Goal: Task Accomplishment & Management: Use online tool/utility

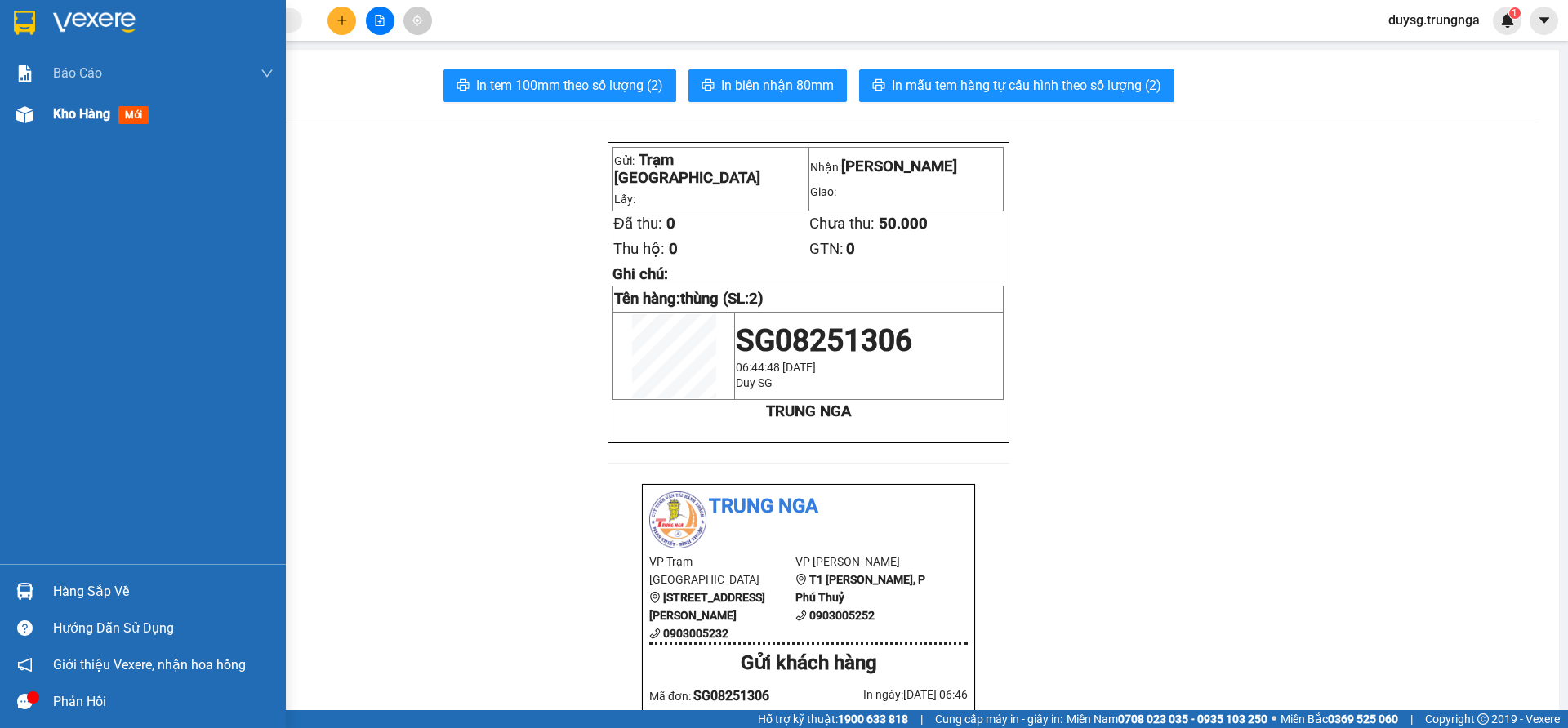
click at [61, 116] on span "Kho hàng" at bounding box center [81, 113] width 57 height 15
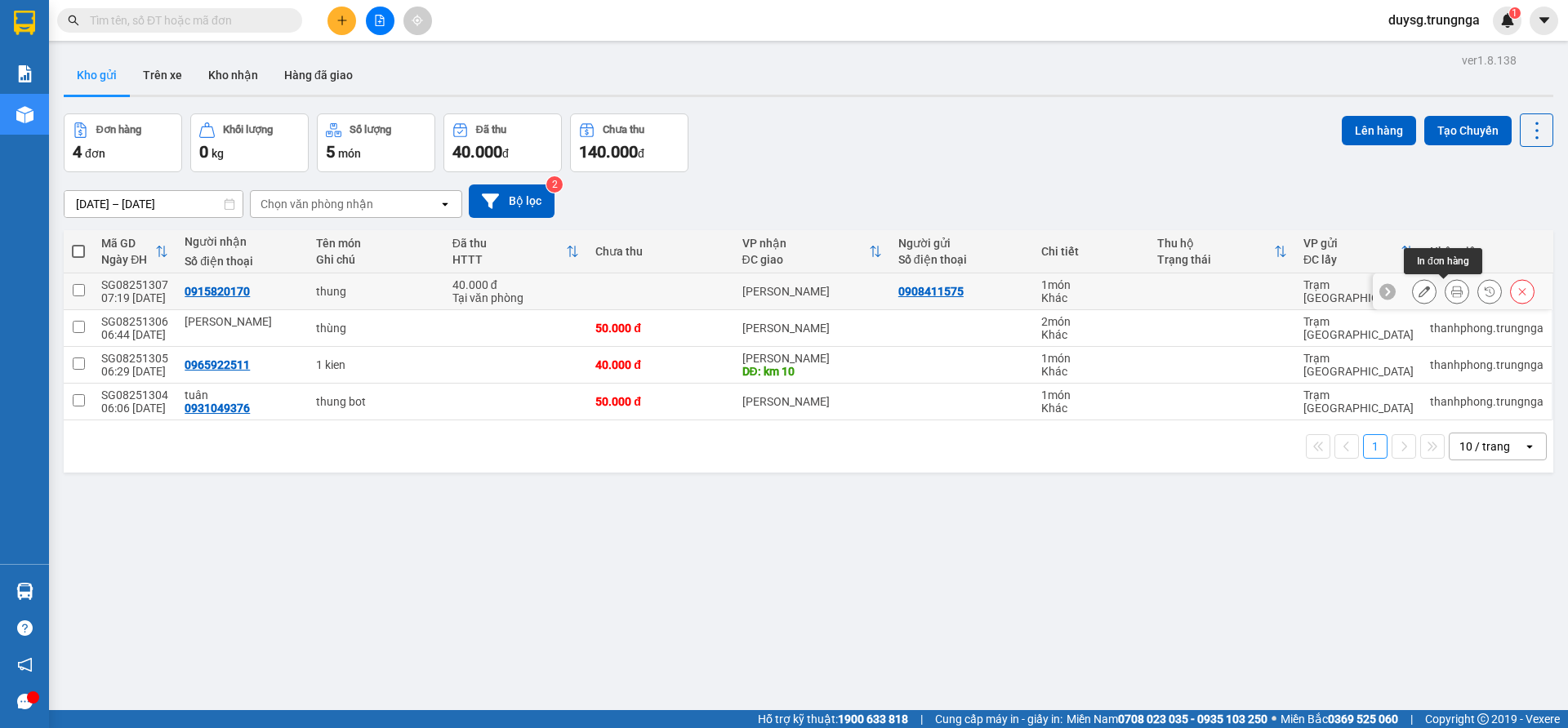
click at [1451, 290] on icon at bounding box center [1456, 291] width 12 height 12
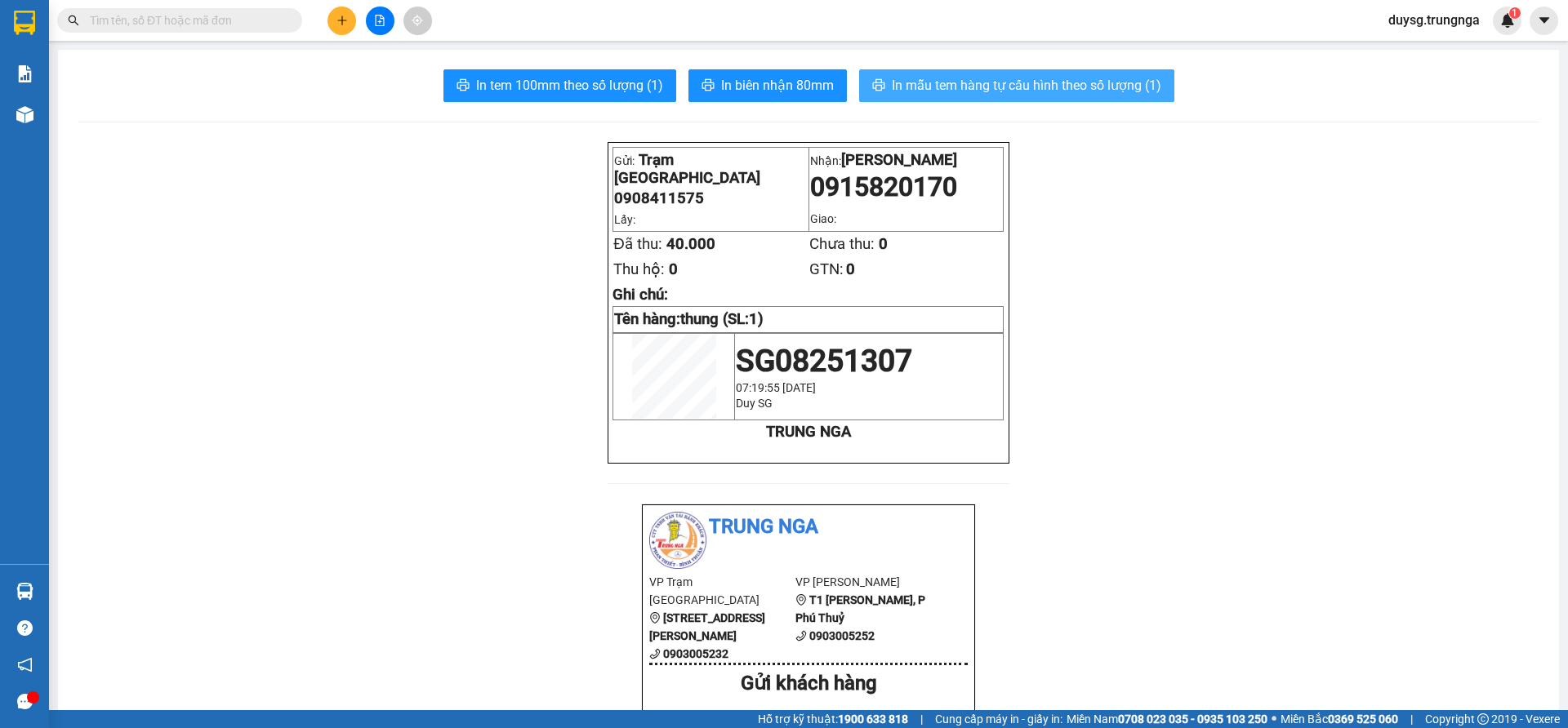
click at [915, 84] on span "In mẫu tem hàng tự cấu hình theo số lượng (1)" at bounding box center [1026, 85] width 270 height 21
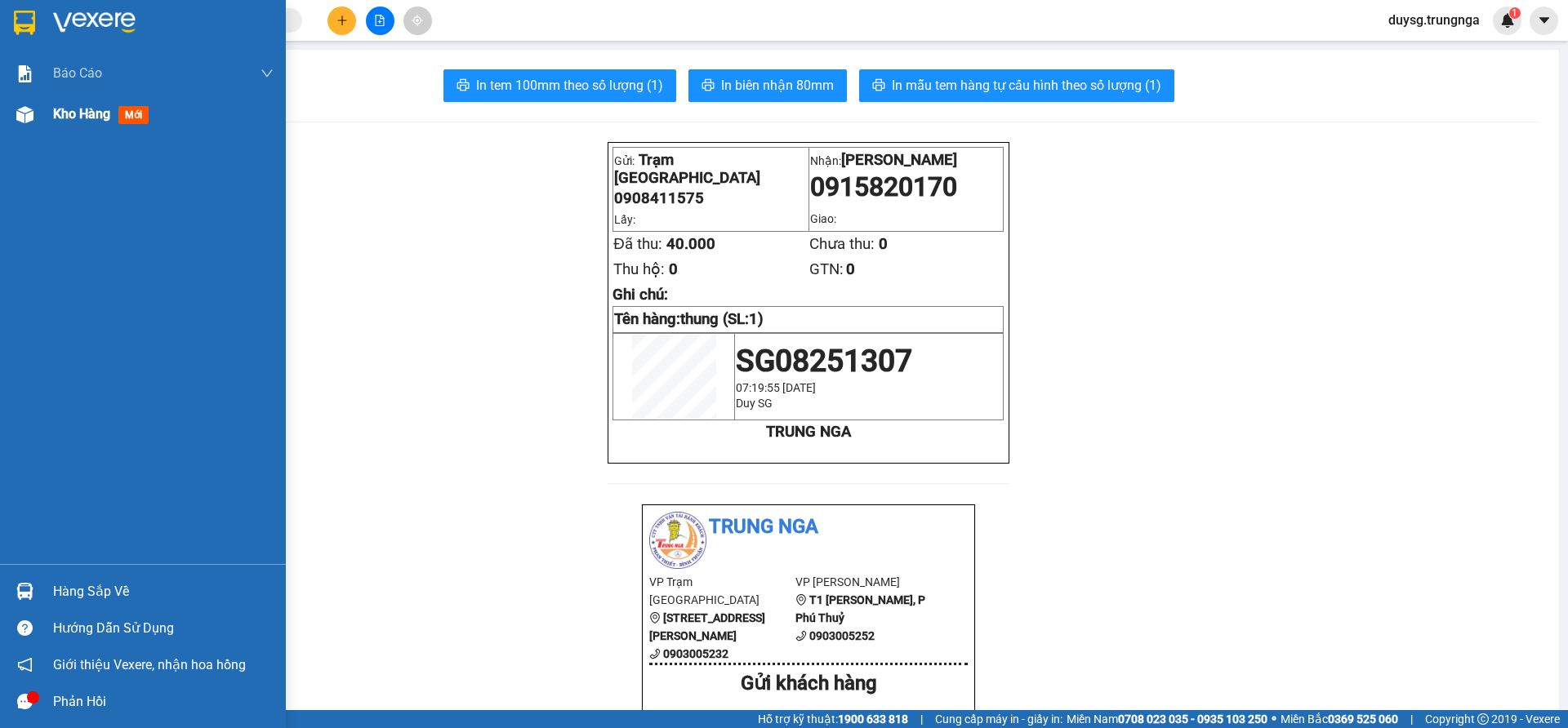
click at [72, 117] on span "Kho hàng" at bounding box center [81, 113] width 57 height 15
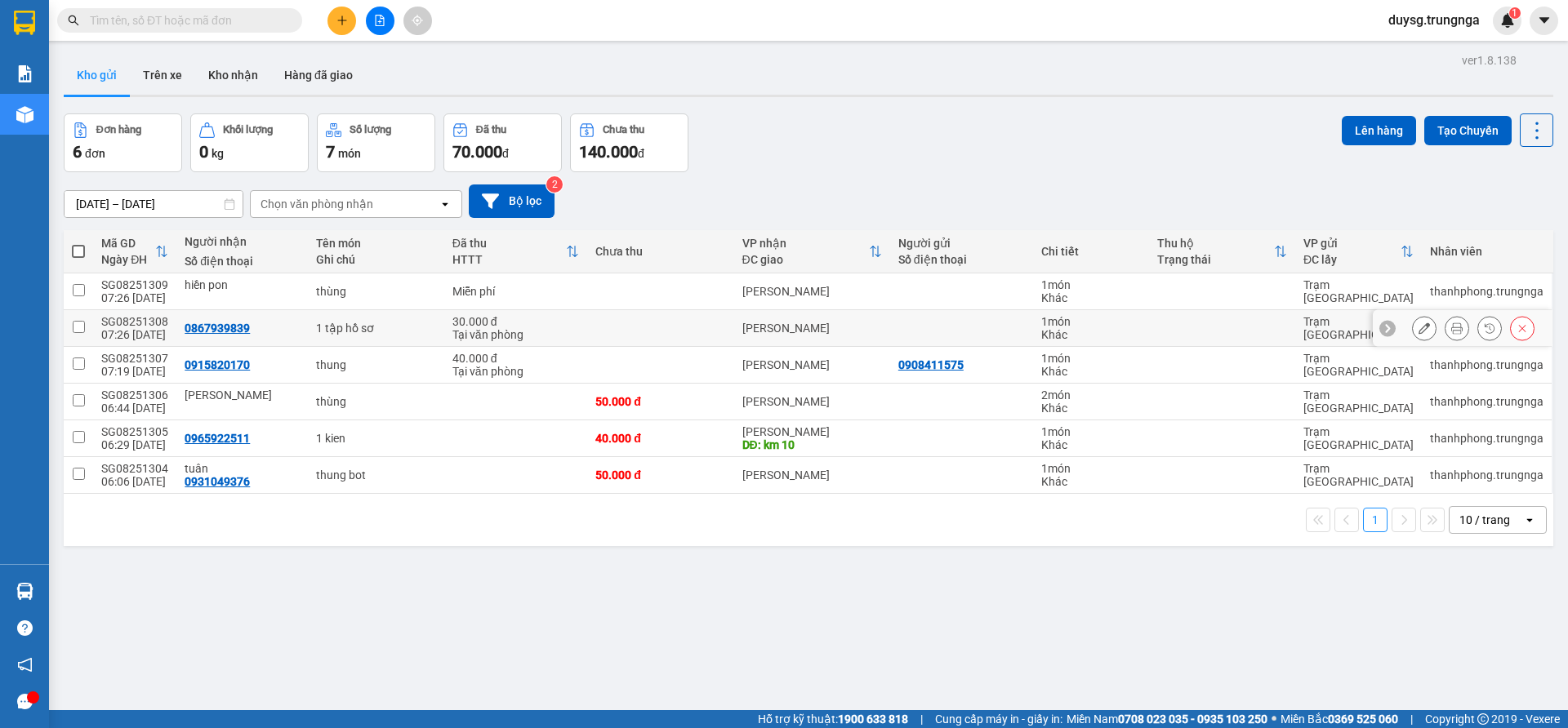
click at [1451, 330] on icon at bounding box center [1456, 327] width 12 height 12
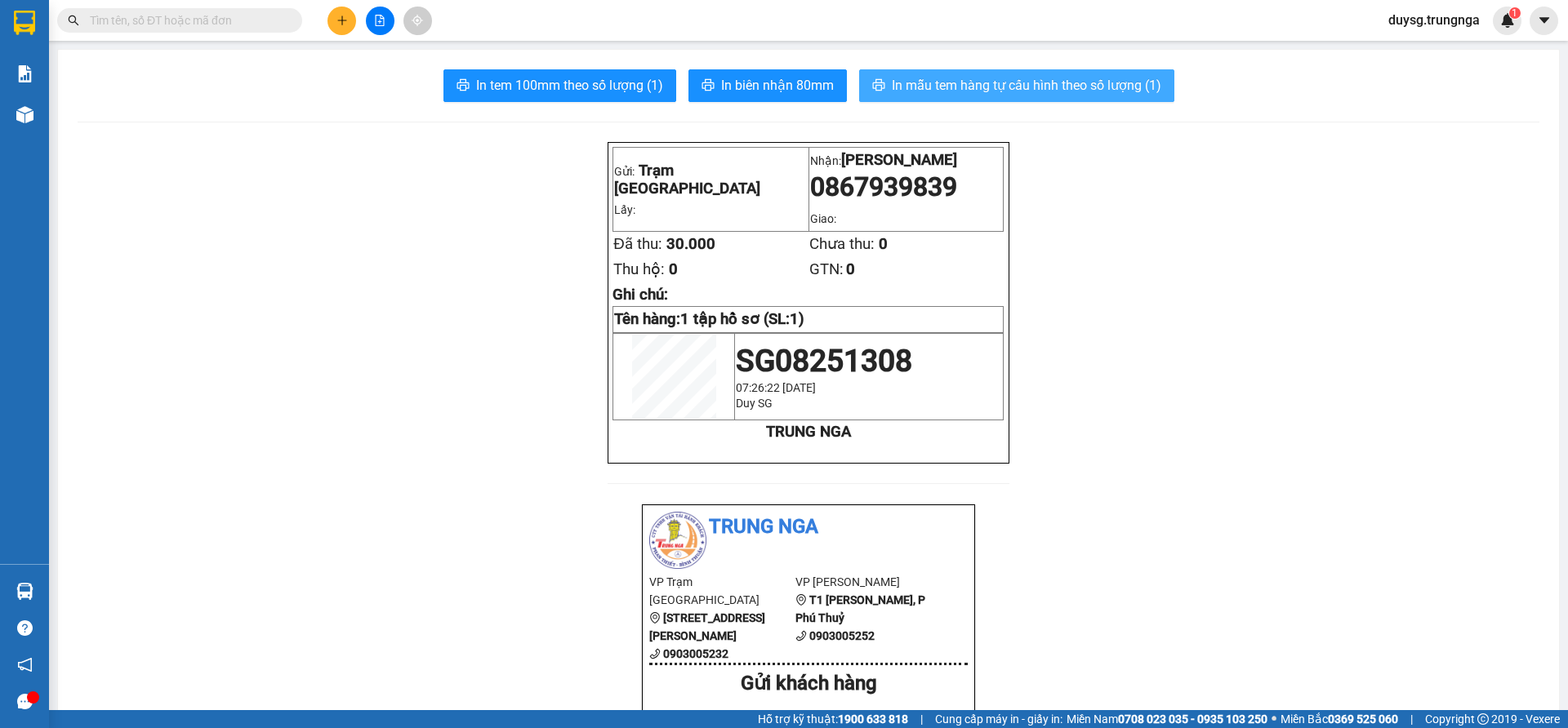
click at [957, 91] on span "In mẫu tem hàng tự cấu hình theo số lượng (1)" at bounding box center [1026, 85] width 270 height 21
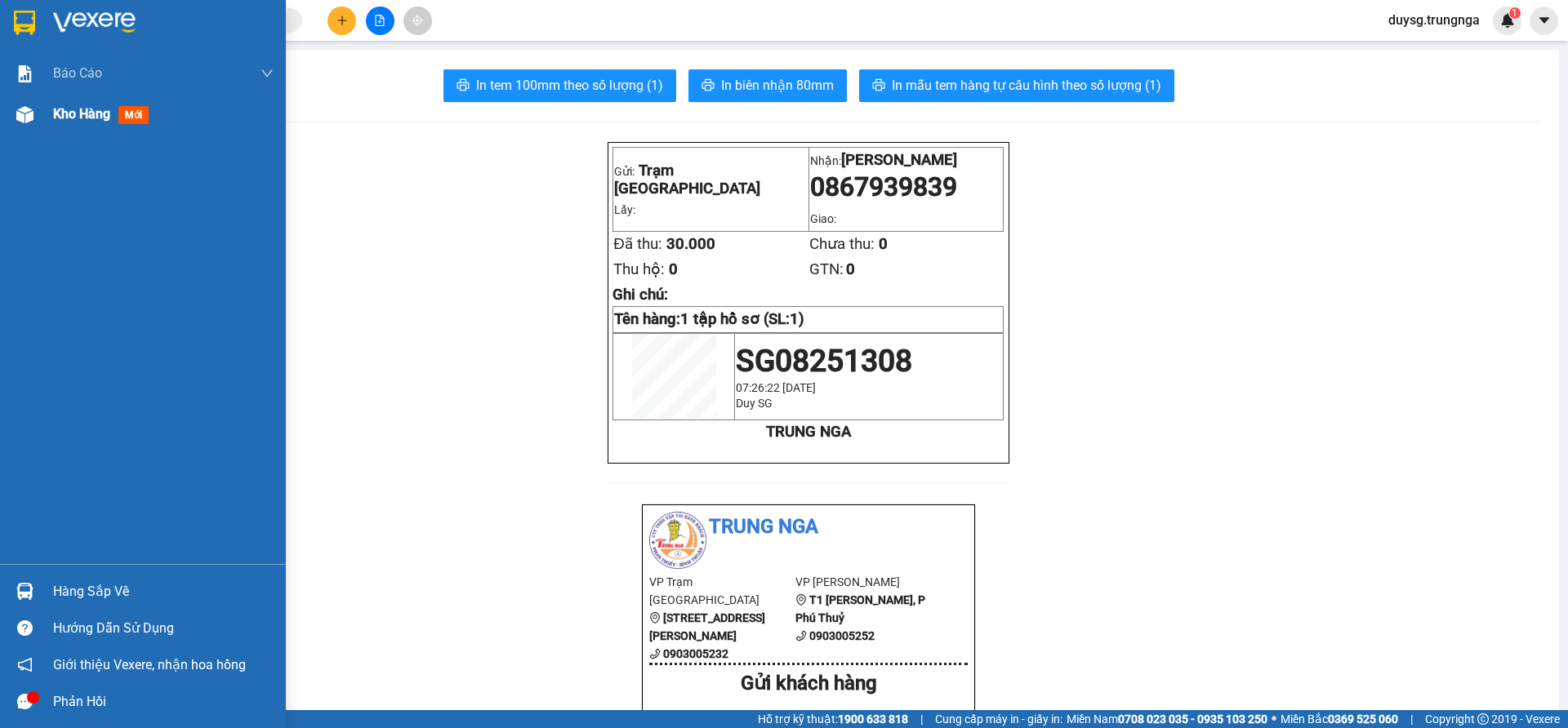
click at [84, 120] on span "Kho hàng" at bounding box center [81, 113] width 57 height 15
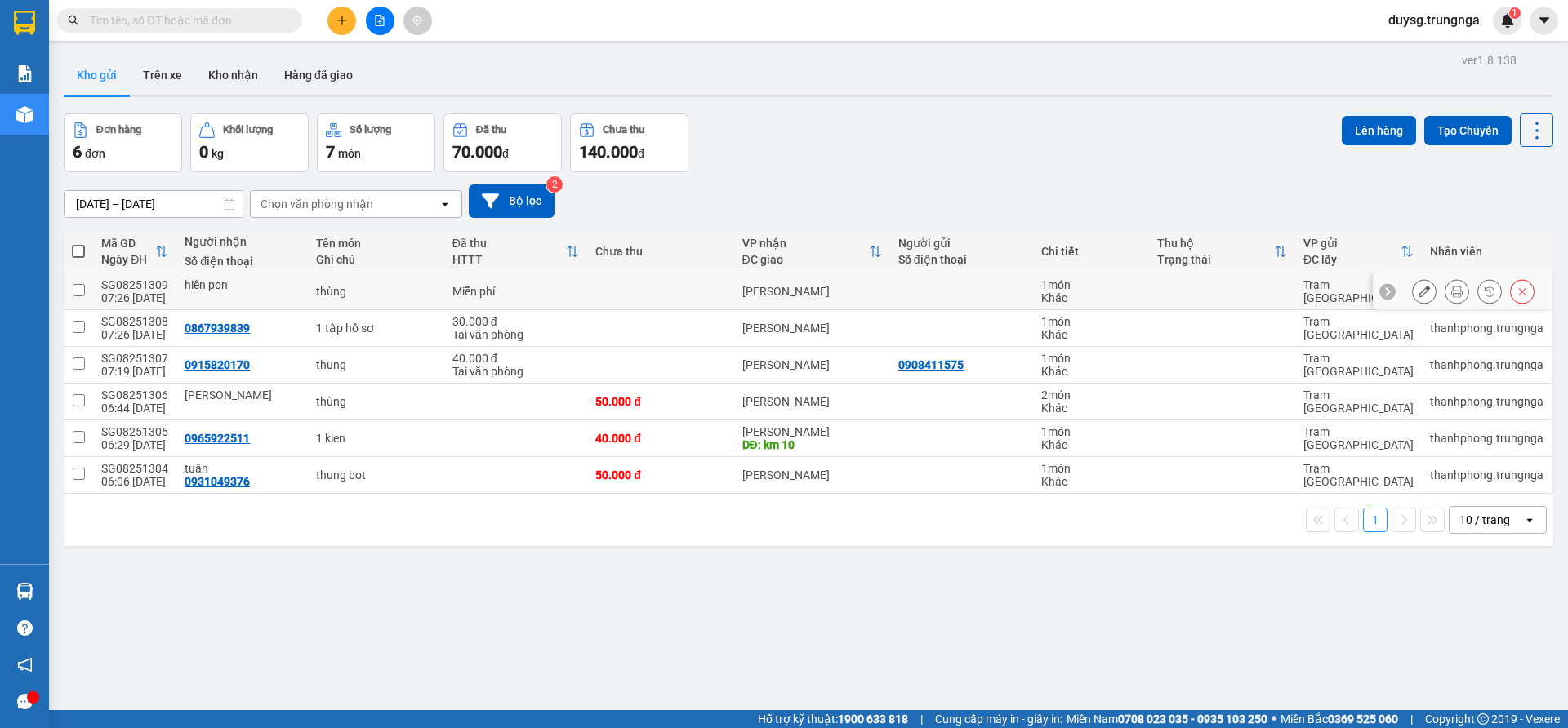
click at [1451, 294] on icon at bounding box center [1456, 291] width 12 height 12
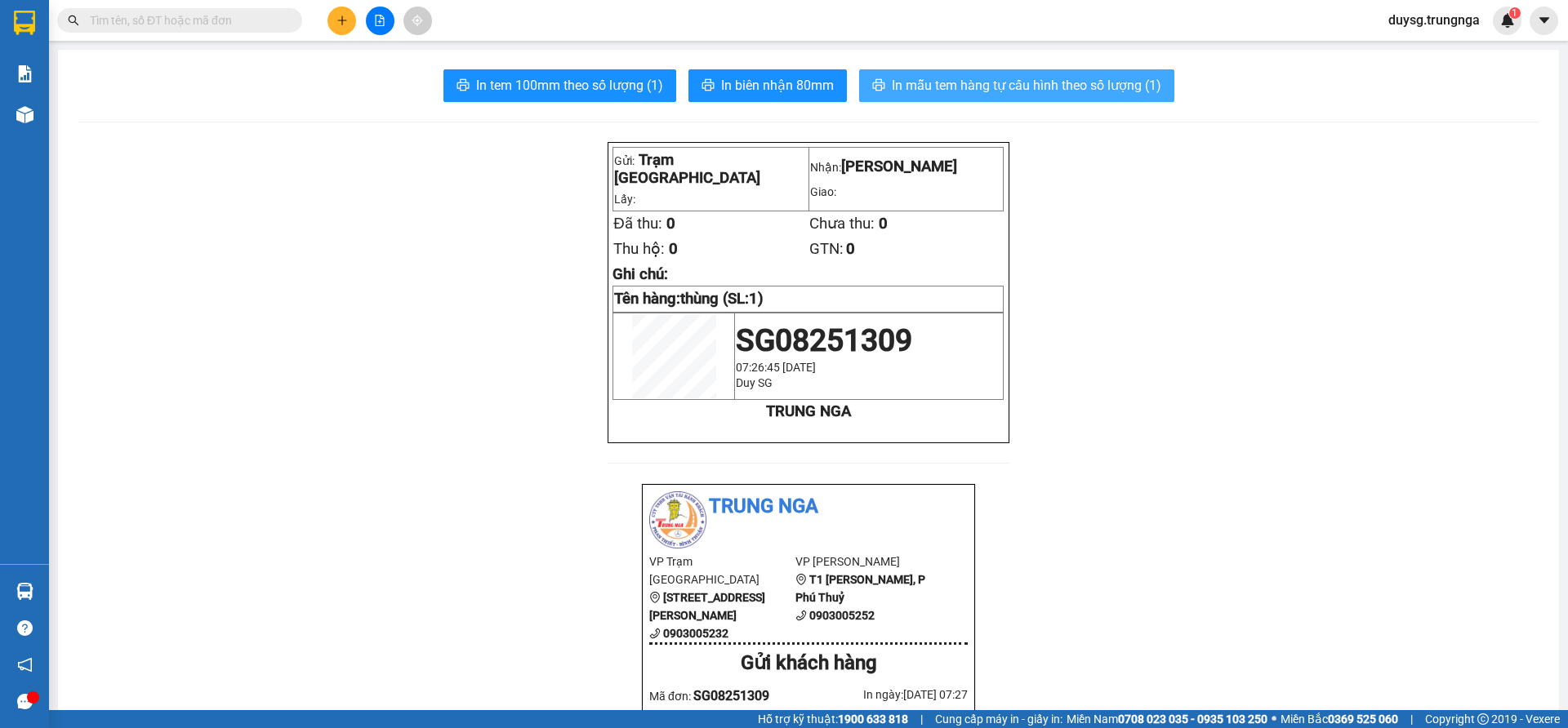
click at [915, 93] on span "In mẫu tem hàng tự cấu hình theo số lượng (1)" at bounding box center [1026, 85] width 270 height 21
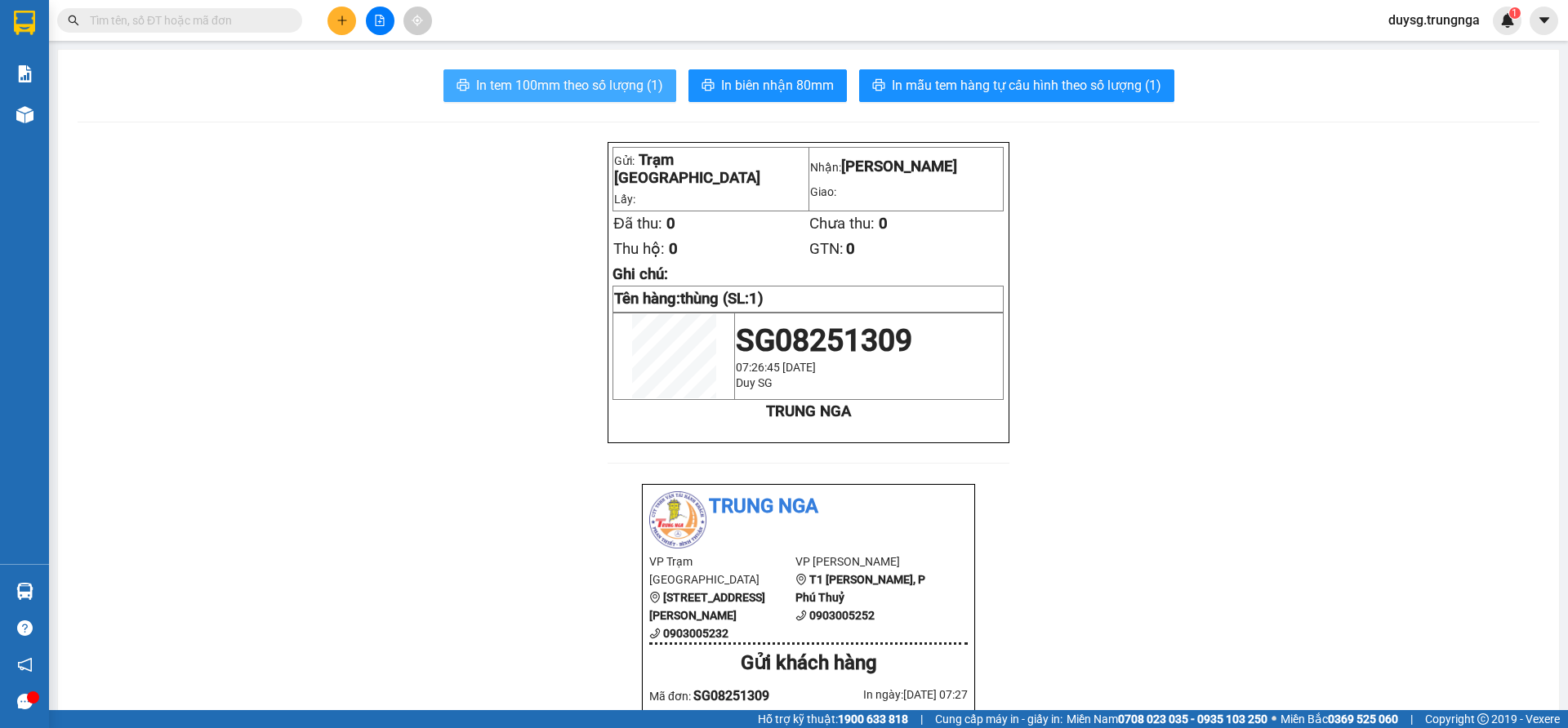
click at [569, 95] on span "In tem 100mm theo số lượng (1)" at bounding box center [569, 85] width 187 height 21
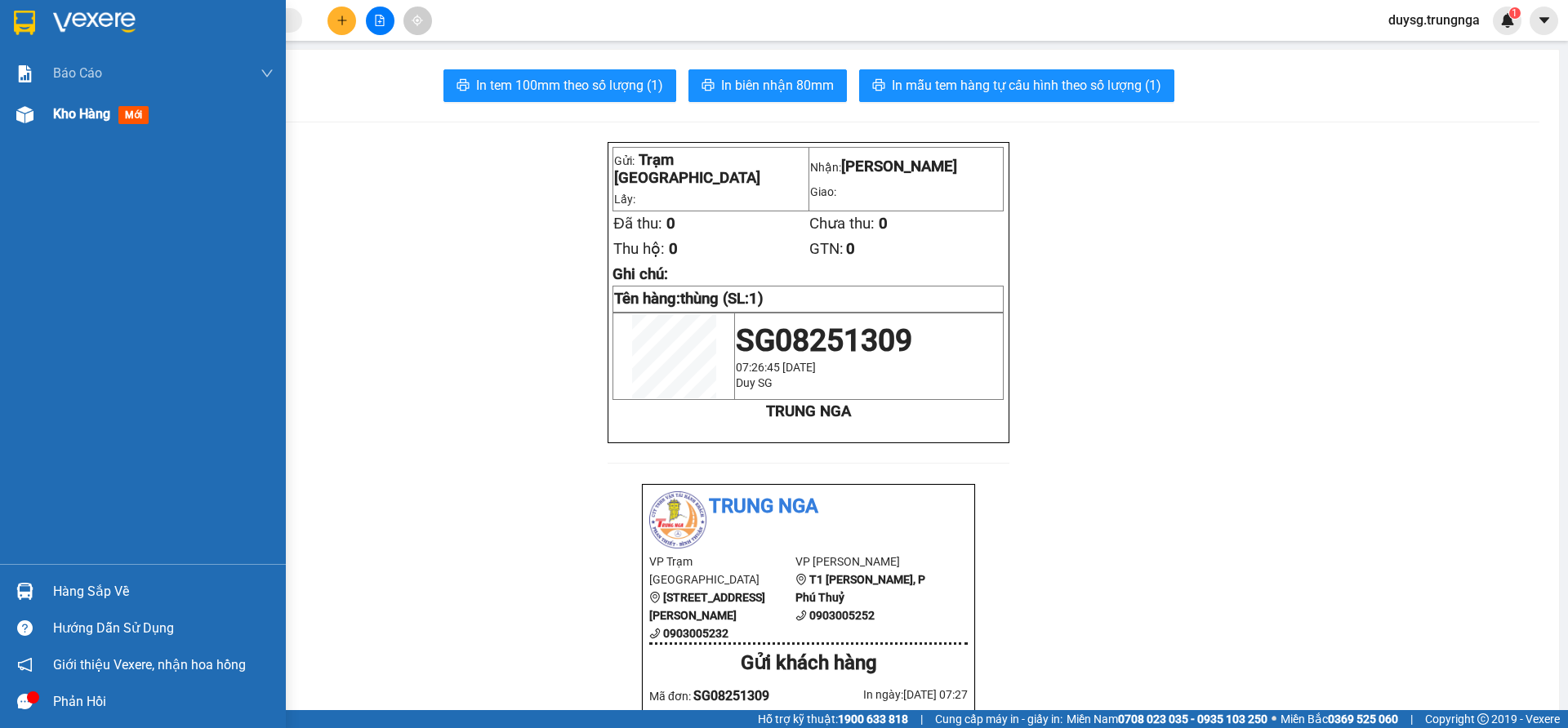
click at [62, 120] on span "Kho hàng" at bounding box center [81, 113] width 57 height 15
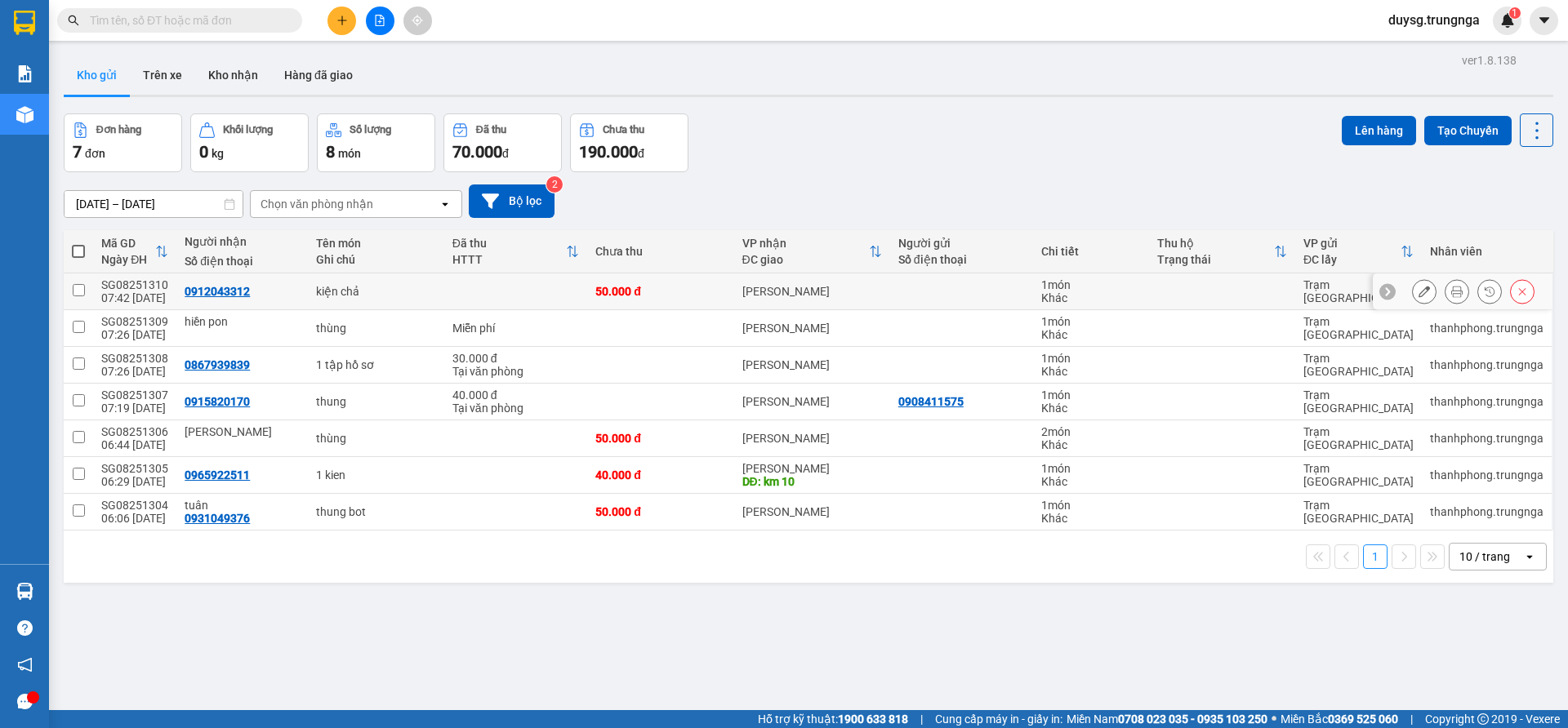
click at [1451, 291] on icon at bounding box center [1456, 291] width 12 height 12
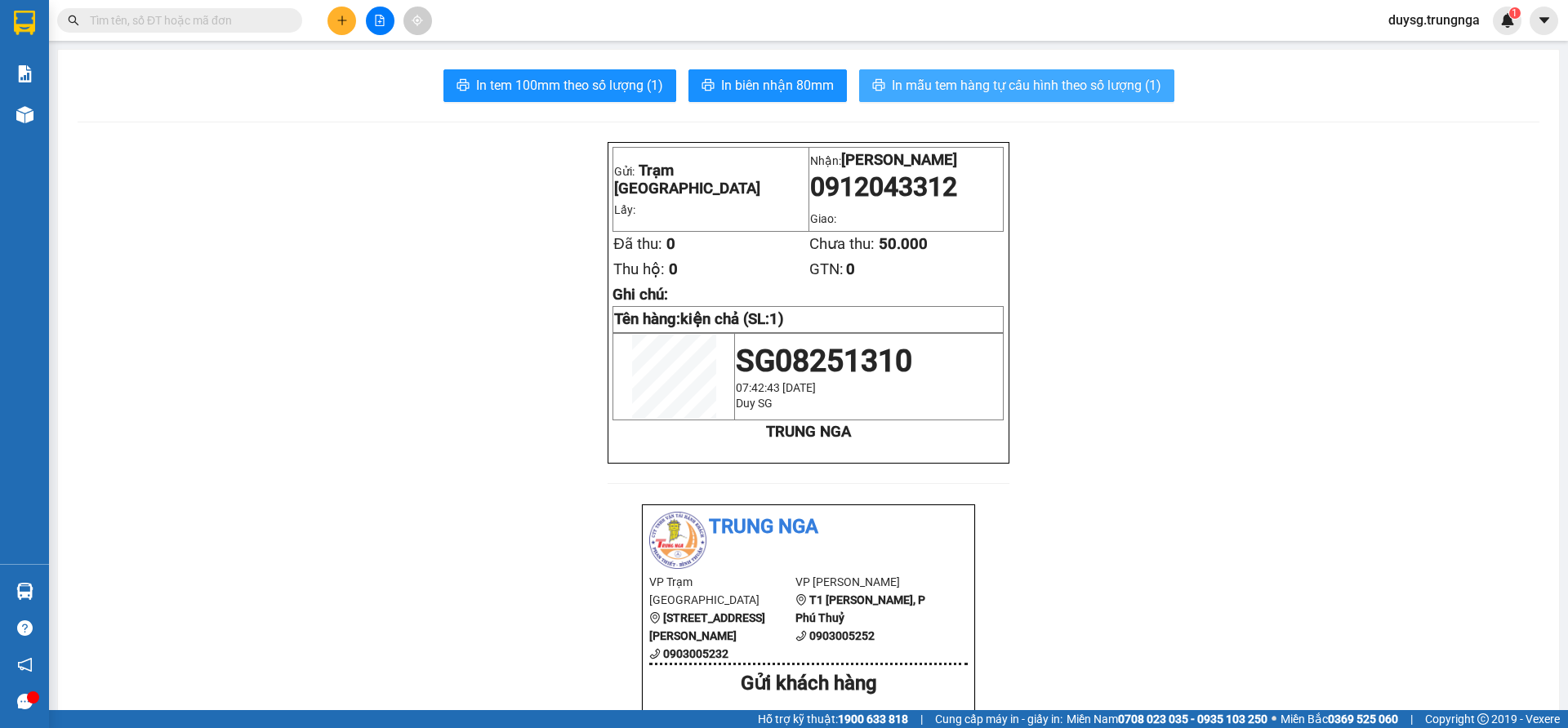
click at [928, 87] on span "In mẫu tem hàng tự cấu hình theo số lượng (1)" at bounding box center [1026, 85] width 270 height 21
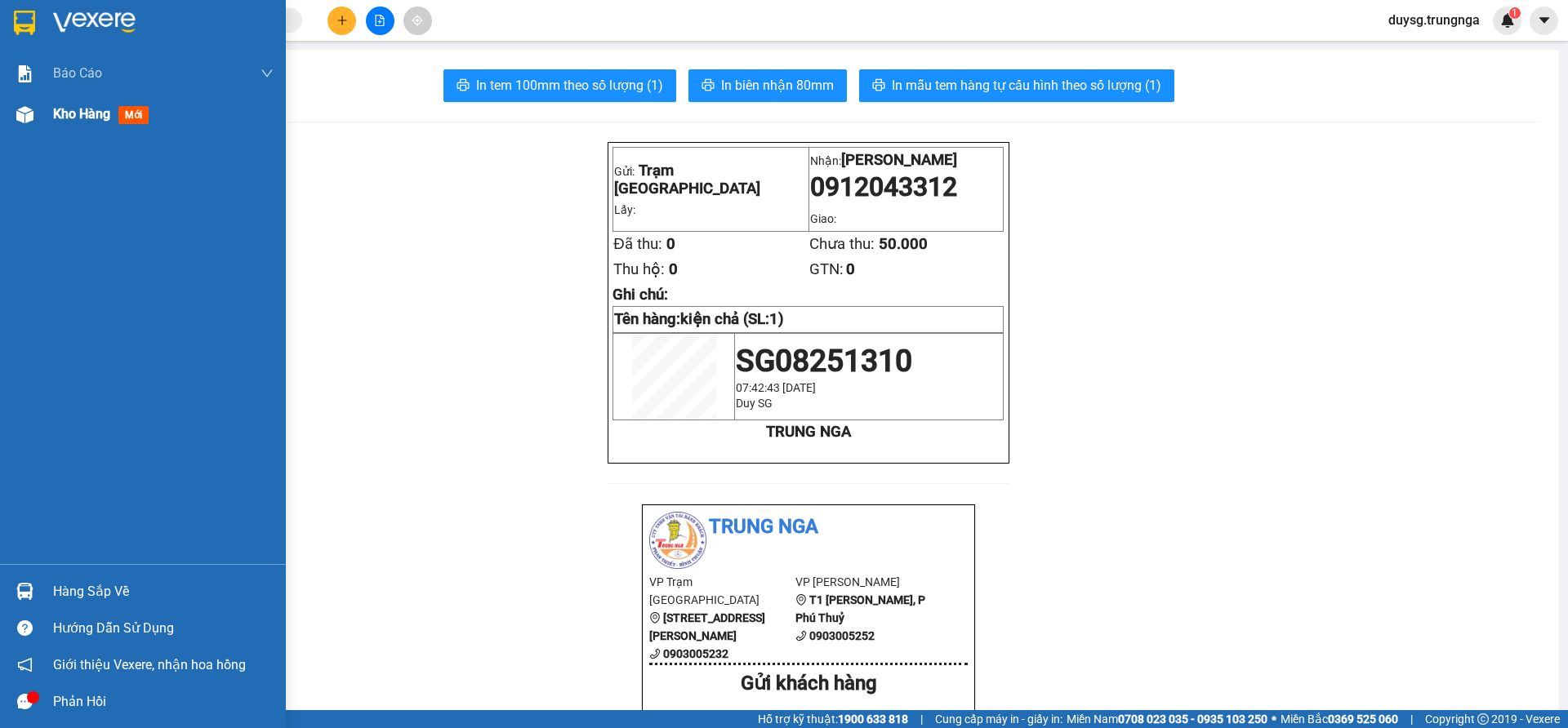
click at [85, 114] on span "Kho hàng" at bounding box center [81, 113] width 57 height 15
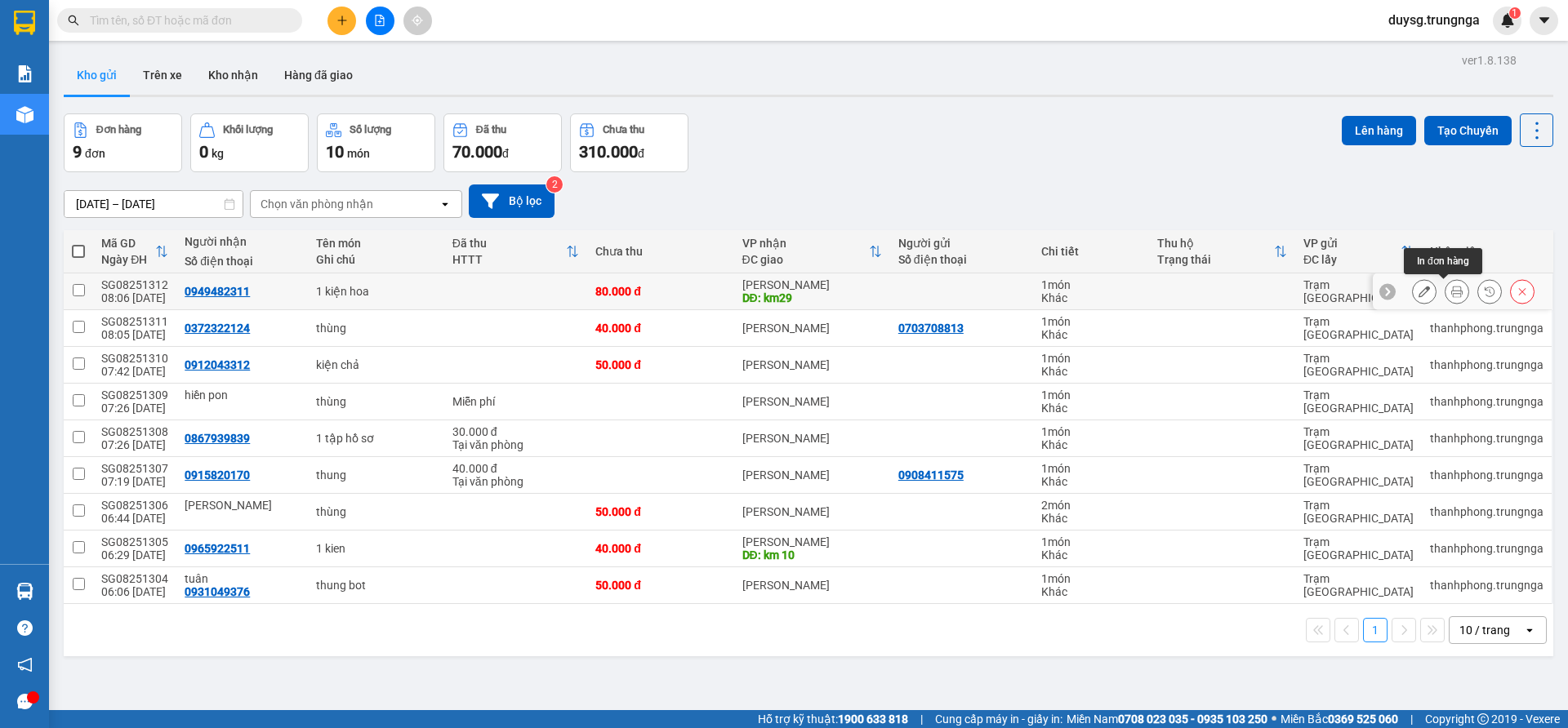
click at [1451, 293] on icon at bounding box center [1456, 291] width 12 height 12
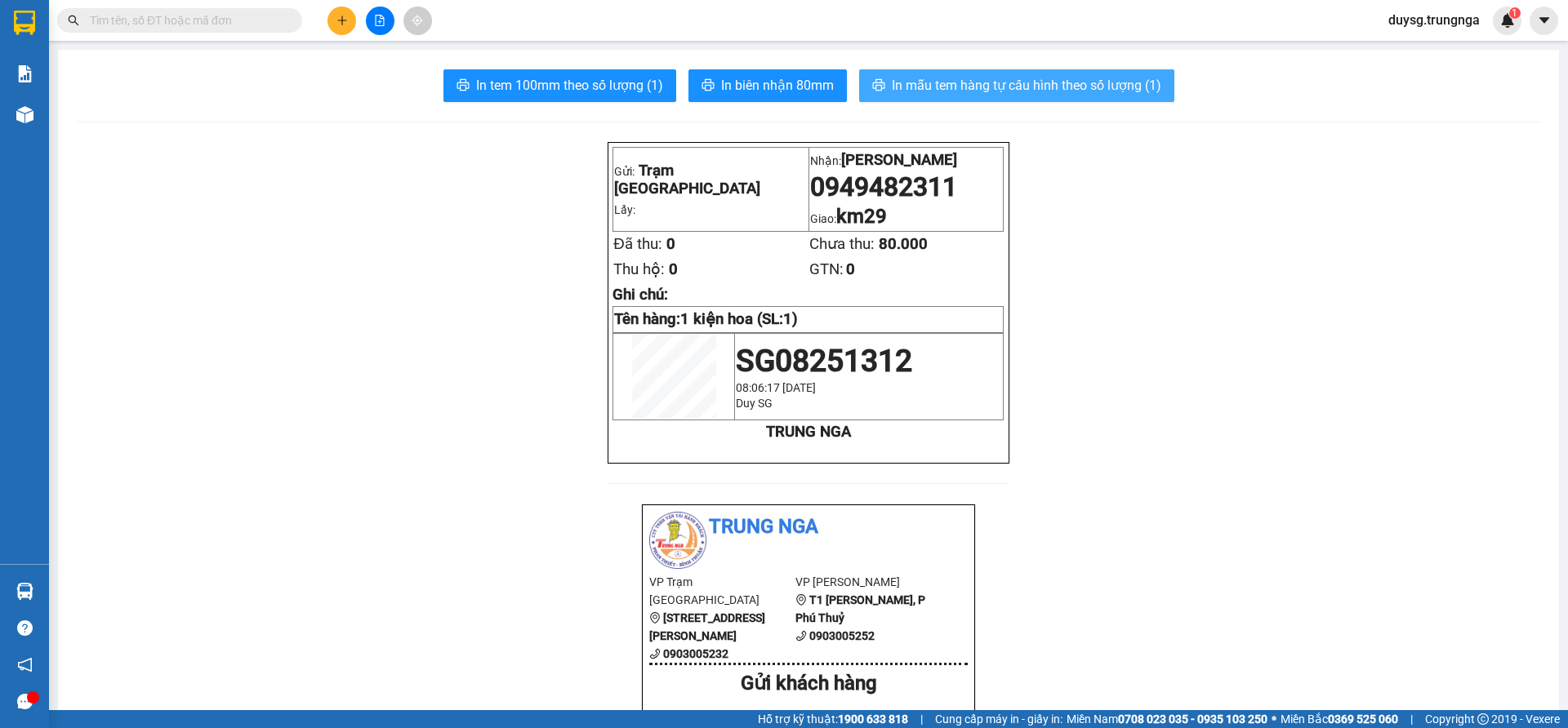
click at [939, 87] on span "In mẫu tem hàng tự cấu hình theo số lượng (1)" at bounding box center [1026, 85] width 270 height 21
click at [942, 93] on span "In mẫu tem hàng tự cấu hình theo số lượng (1)" at bounding box center [1026, 85] width 270 height 21
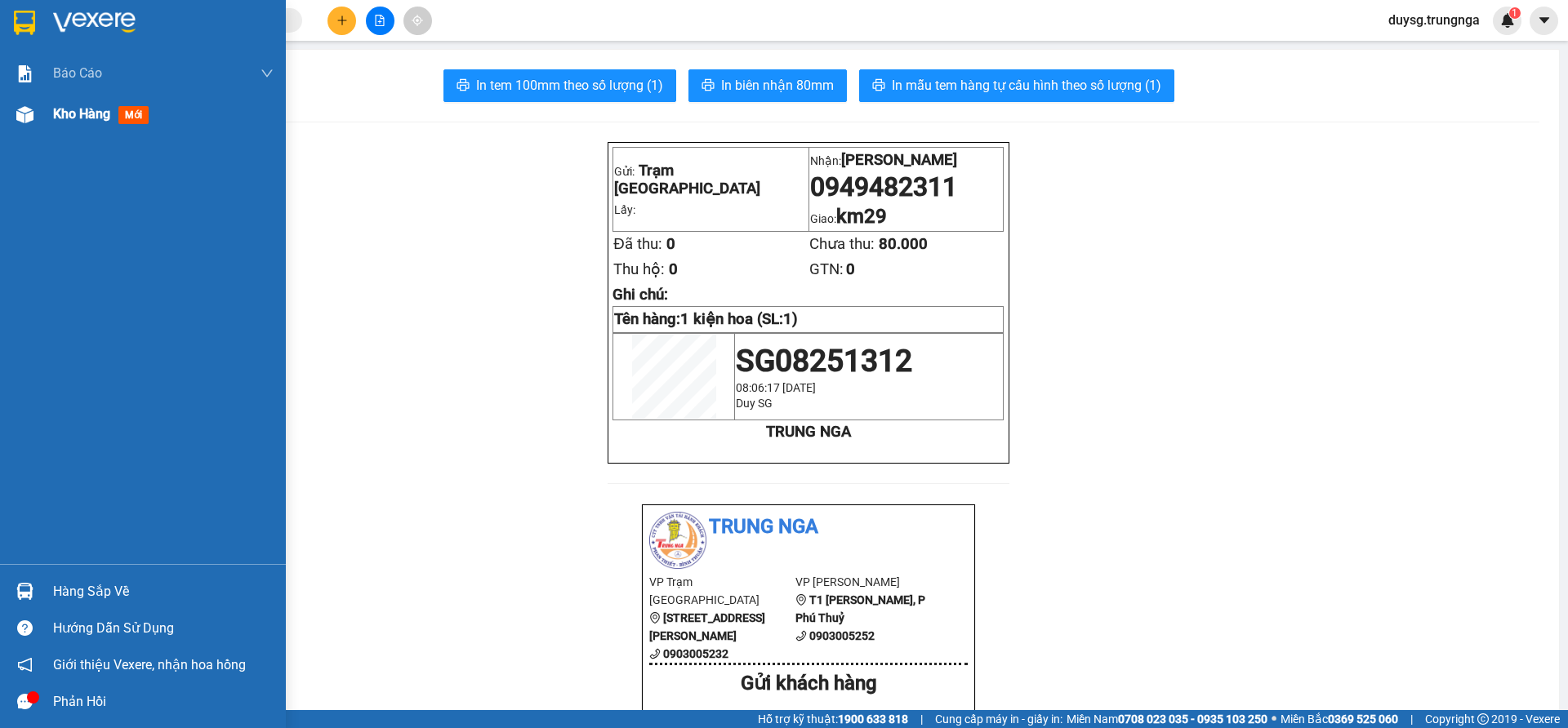
click at [75, 112] on span "Kho hàng" at bounding box center [81, 113] width 57 height 15
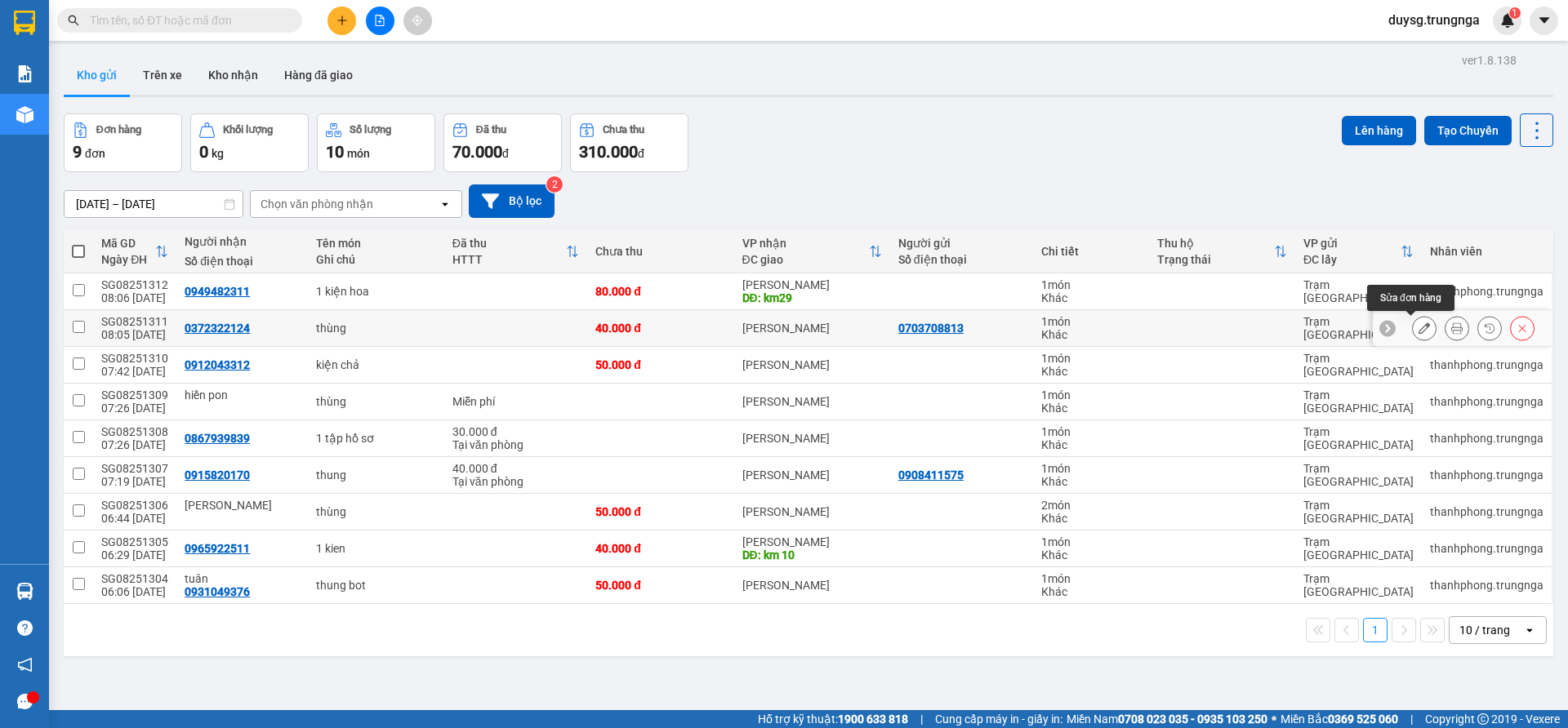
click at [1446, 328] on button at bounding box center [1457, 328] width 23 height 29
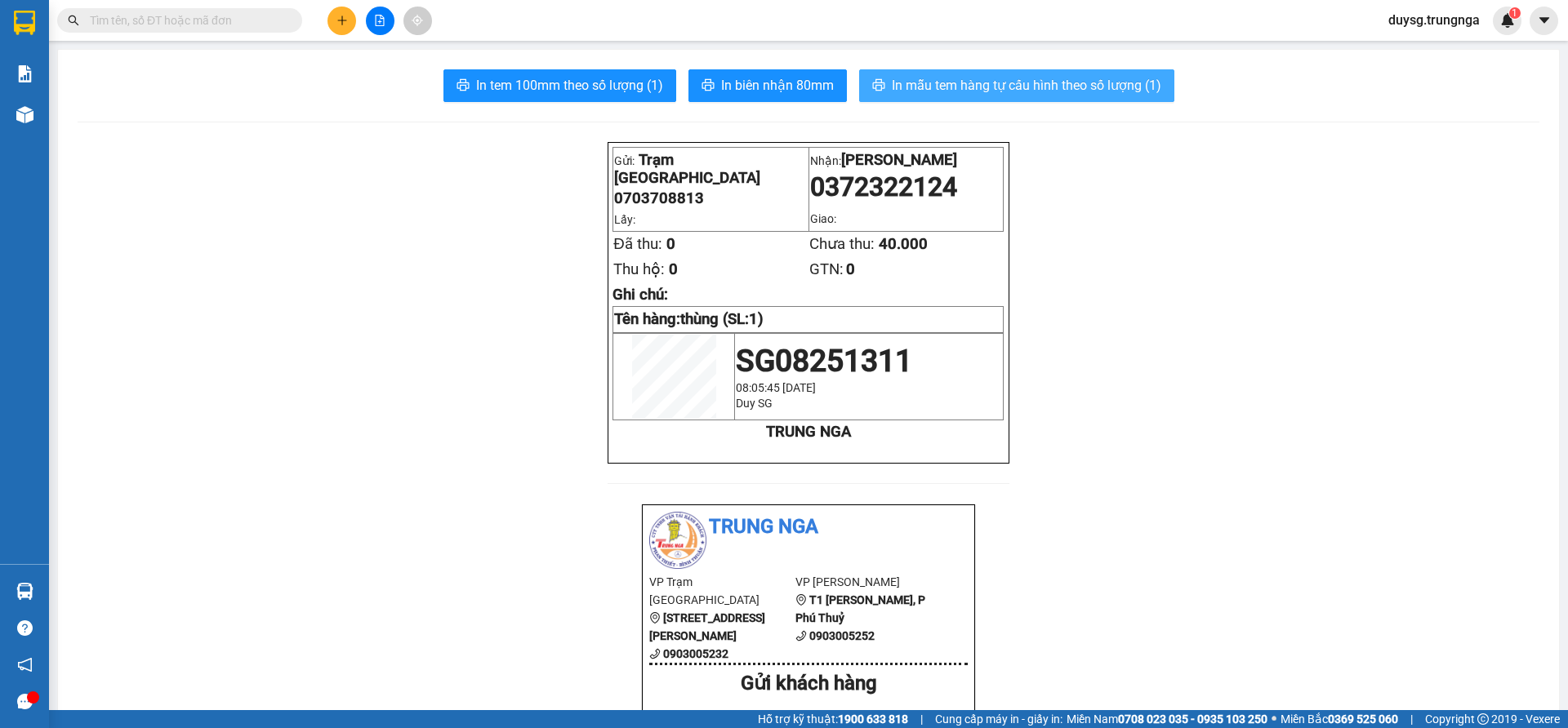
click at [929, 82] on span "In mẫu tem hàng tự cấu hình theo số lượng (1)" at bounding box center [1026, 85] width 270 height 21
